Goal: Complete application form

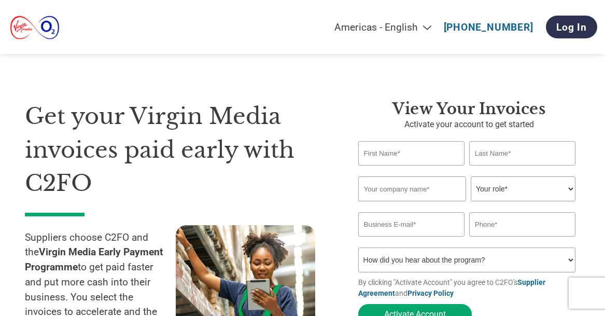
select select "en-[GEOGRAPHIC_DATA]"
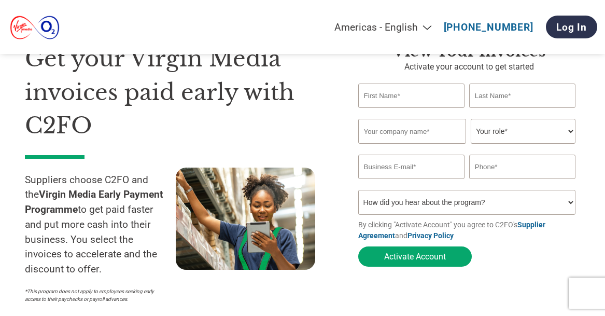
scroll to position [49, 0]
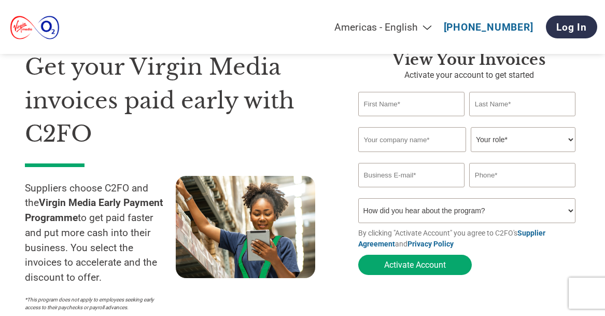
click at [377, 105] on input "text" at bounding box center [411, 104] width 107 height 24
type input "[PERSON_NAME]"
click at [488, 108] on input "text" at bounding box center [522, 104] width 107 height 24
type input "Corr"
click at [377, 151] on input "text" at bounding box center [412, 139] width 108 height 25
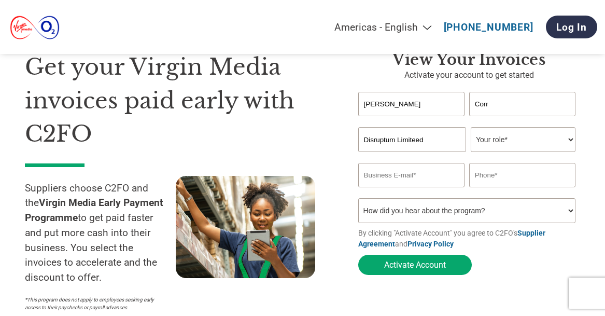
type input "Disruptum Limiteed"
select select "CEO"
click option "CEO" at bounding box center [0, 0] width 0 height 0
click at [366, 180] on input "email" at bounding box center [411, 175] width 107 height 24
type input "[EMAIL_ADDRESS][DOMAIN_NAME]"
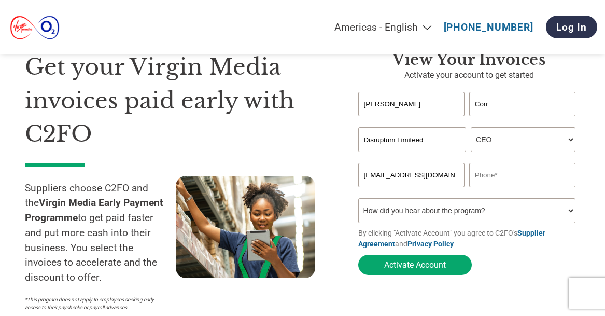
click at [493, 177] on input "text" at bounding box center [522, 175] width 107 height 24
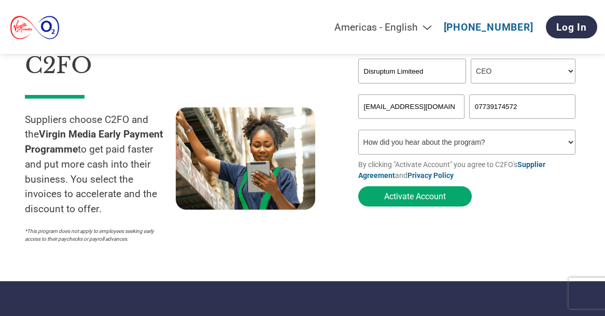
scroll to position [135, 0]
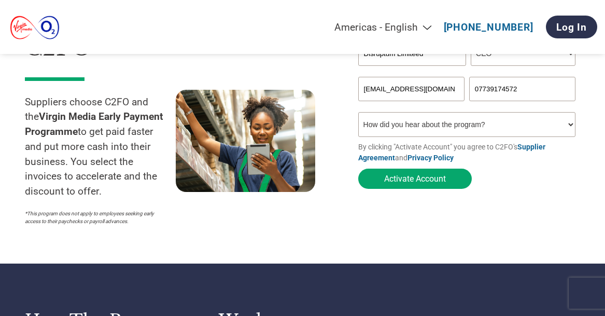
type input "07739174572"
select select "Email"
click option "Email" at bounding box center [0, 0] width 0 height 0
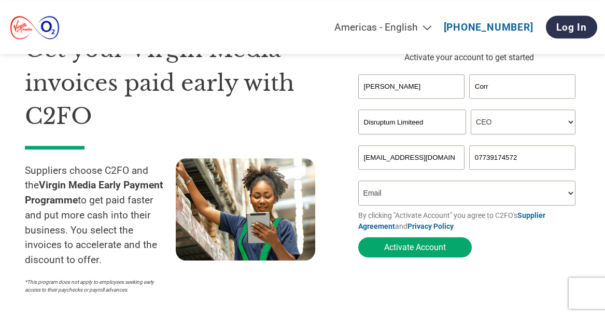
scroll to position [108, 0]
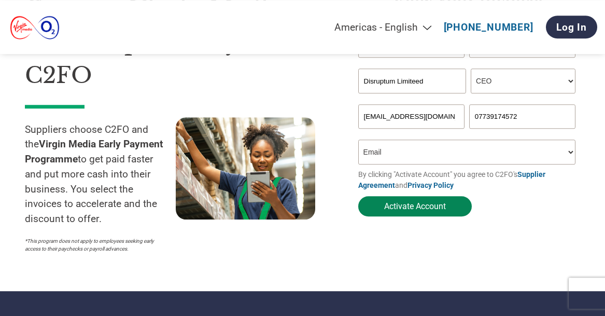
click at [385, 208] on button "Activate Account" at bounding box center [414, 206] width 113 height 20
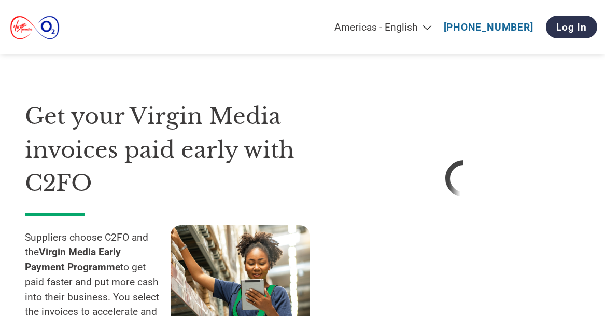
select select "en-[GEOGRAPHIC_DATA]"
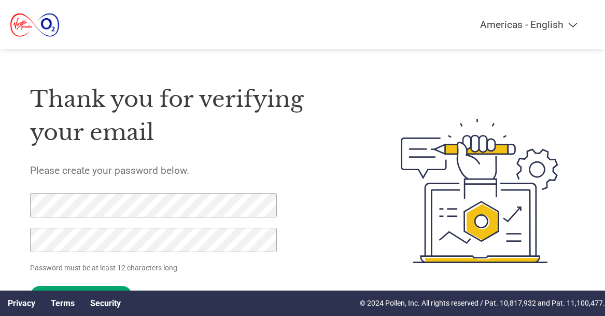
select select "en-[GEOGRAPHIC_DATA]"
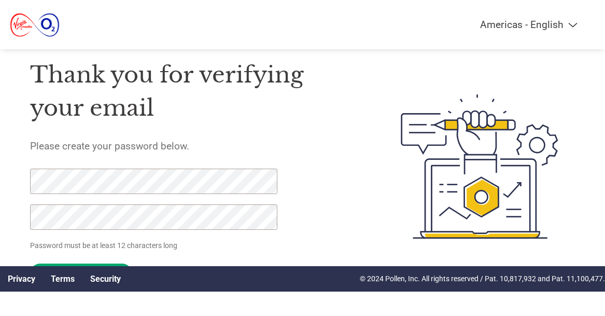
click at [139, 253] on form "Password must be at least 12 characters long Set Password Need help? Contact Su…" at bounding box center [160, 228] width 261 height 120
click at [67, 264] on input "Set Password" at bounding box center [81, 273] width 102 height 20
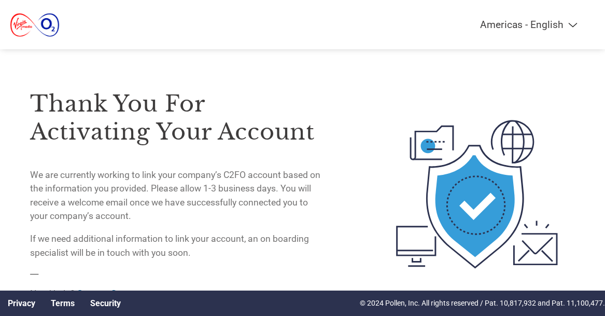
scroll to position [32, 0]
